Goal: Find specific page/section: Find specific page/section

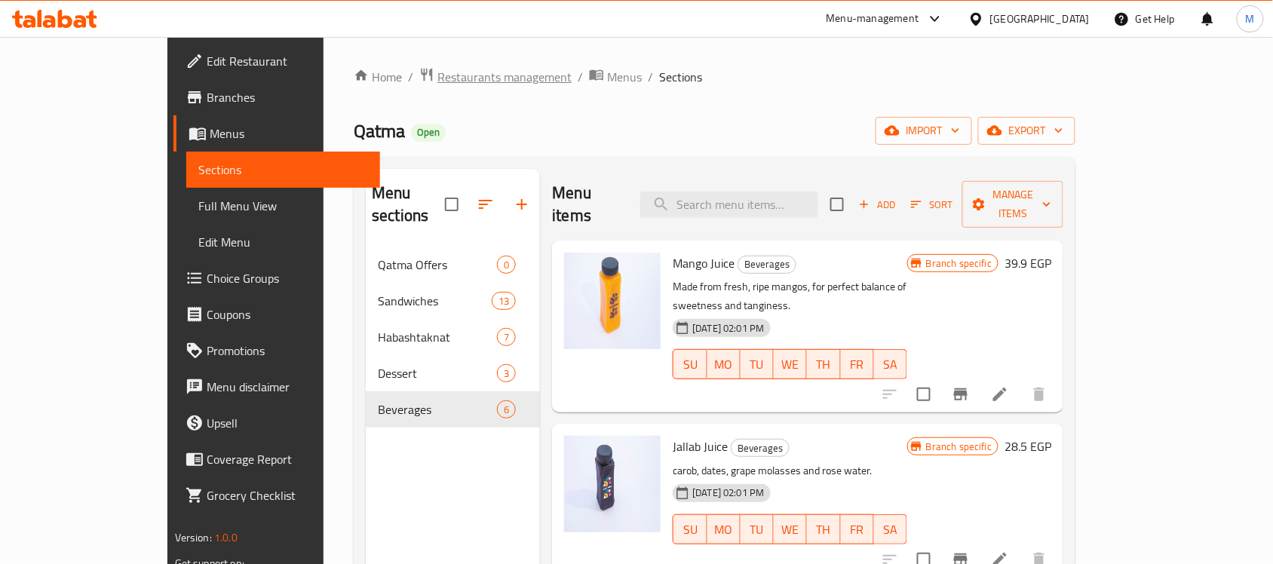
scroll to position [461, 0]
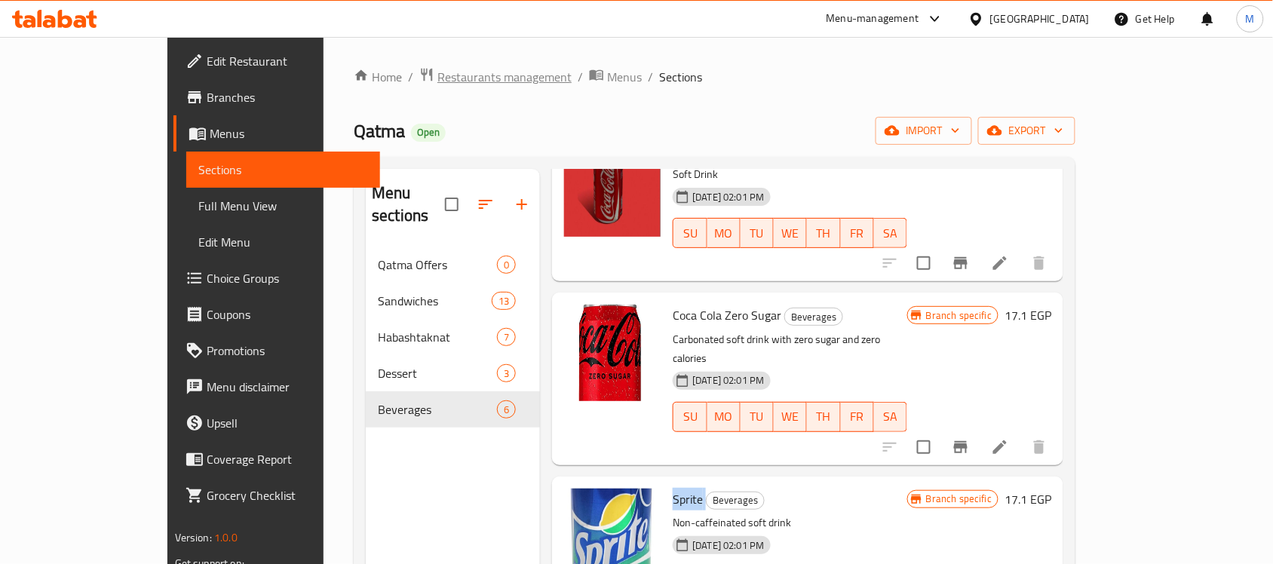
click at [437, 80] on span "Restaurants management" at bounding box center [504, 77] width 134 height 18
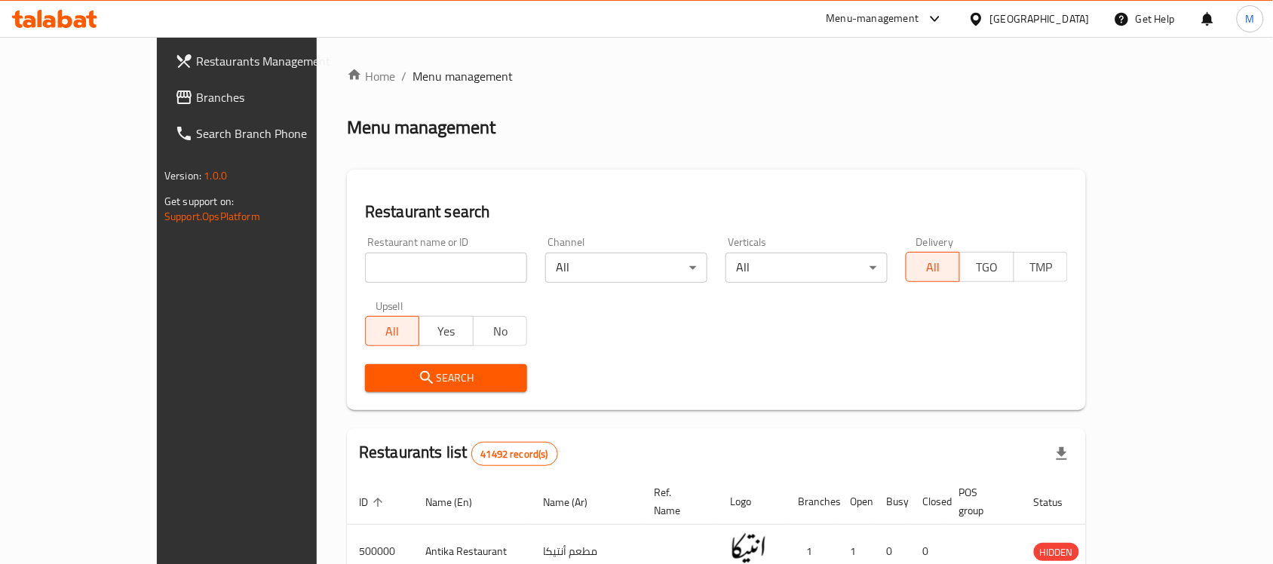
click at [196, 97] on span "Branches" at bounding box center [276, 97] width 161 height 18
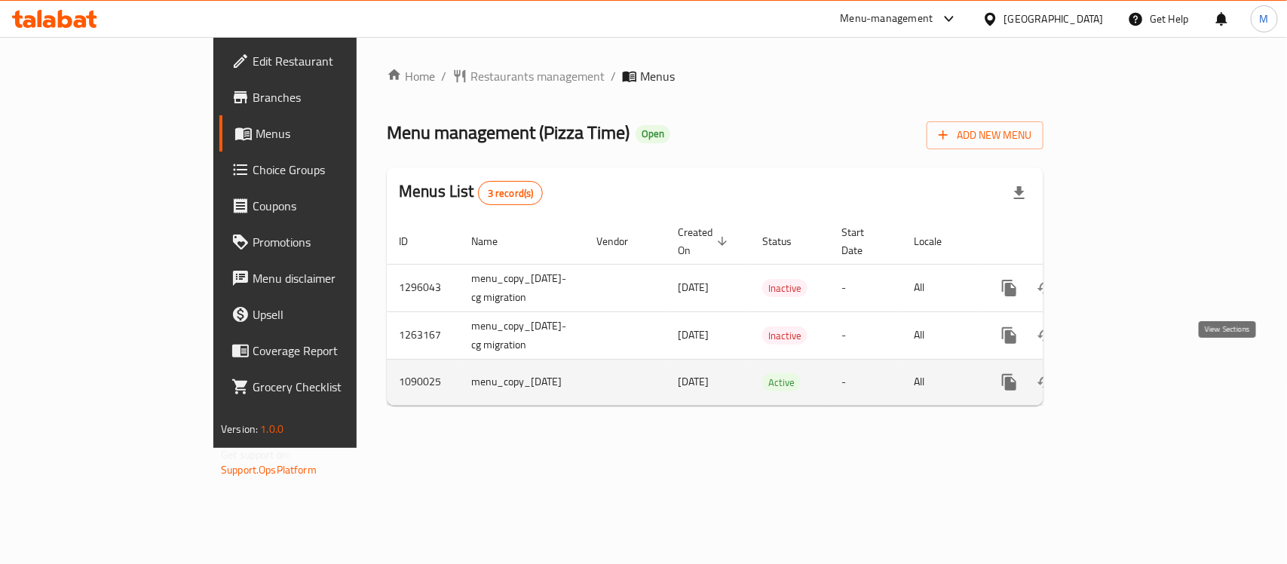
click at [1136, 364] on link "enhanced table" at bounding box center [1118, 382] width 36 height 36
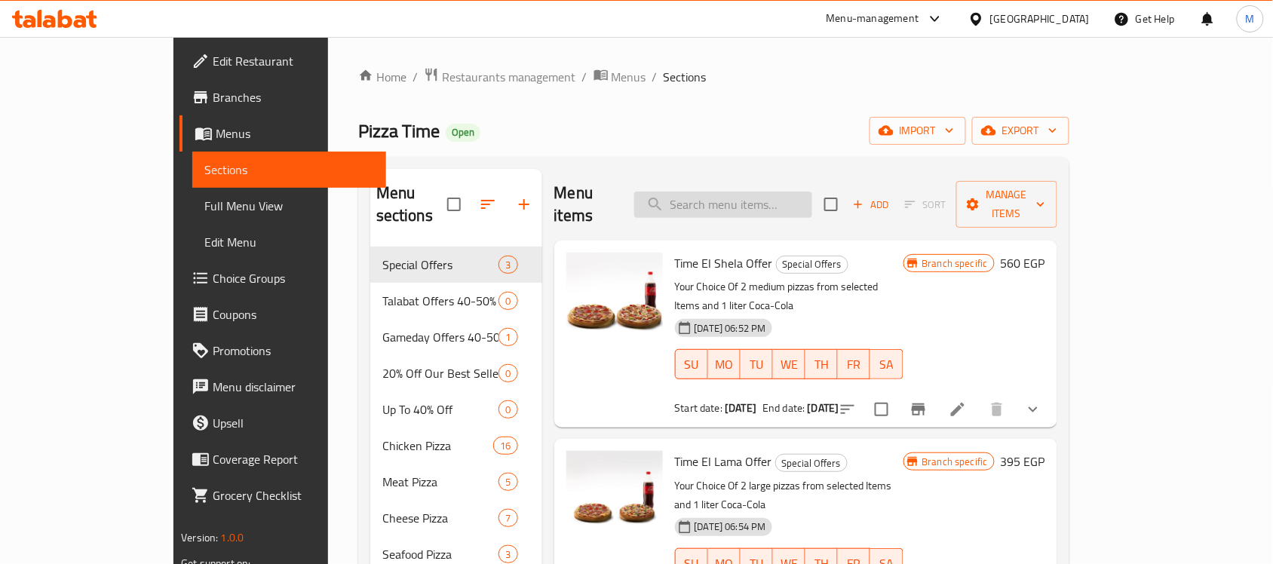
click at [754, 192] on input "search" at bounding box center [723, 205] width 178 height 26
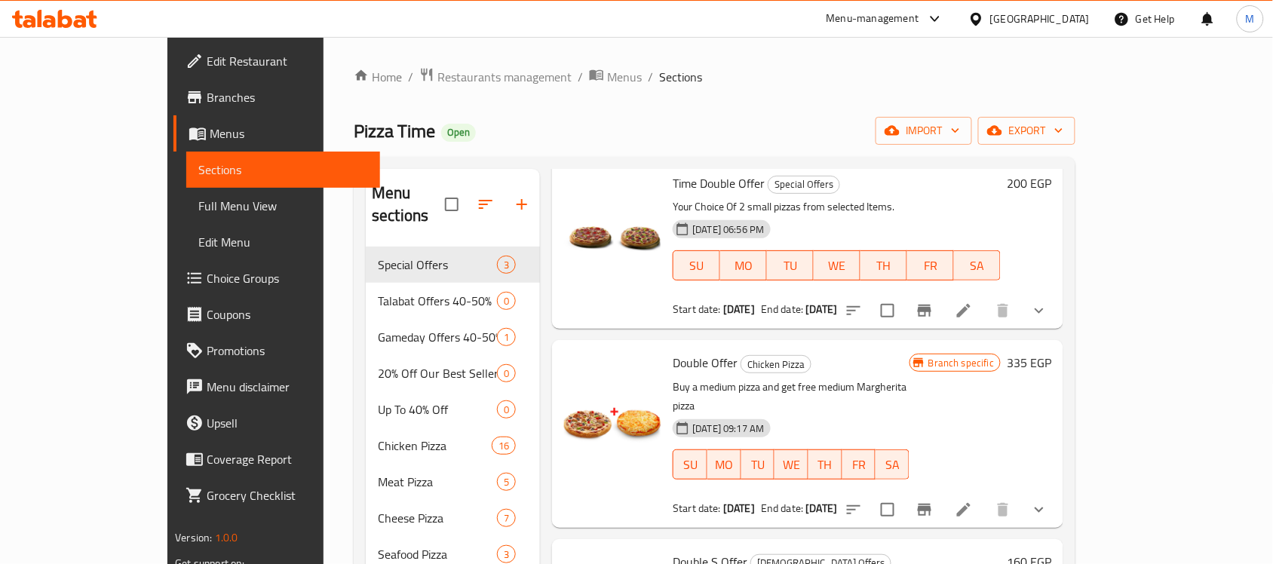
type input "doub"
